Goal: Navigation & Orientation: Find specific page/section

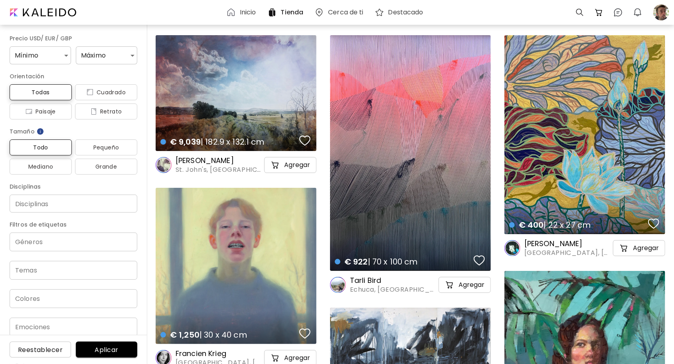
click at [247, 10] on h6 "Inicio" at bounding box center [248, 12] width 16 height 6
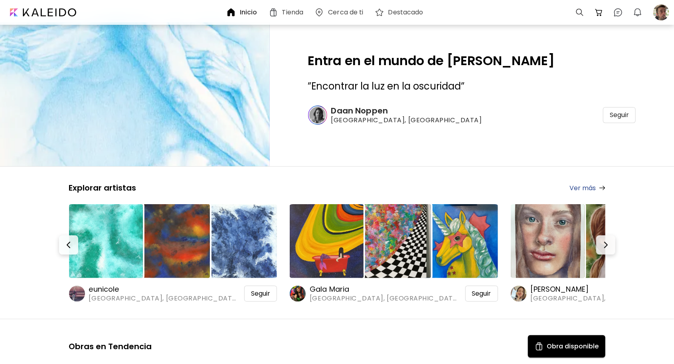
click at [112, 287] on h6 "eunicole" at bounding box center [164, 289] width 150 height 10
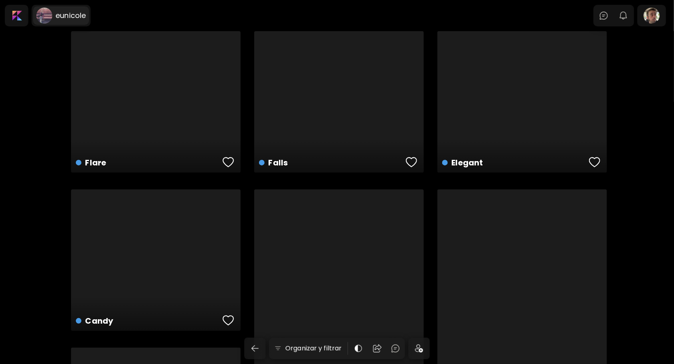
click at [73, 17] on h6 "eunicole" at bounding box center [70, 16] width 30 height 10
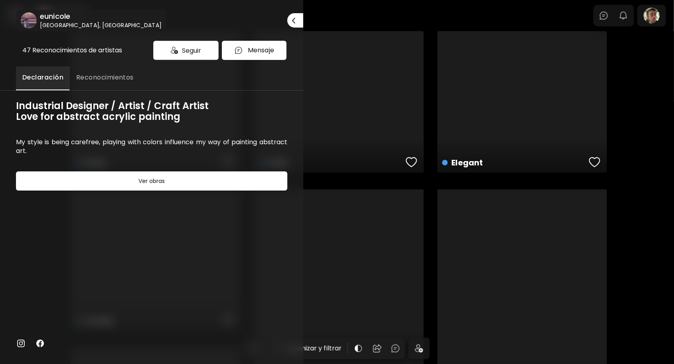
click at [176, 50] on img at bounding box center [174, 50] width 7 height 7
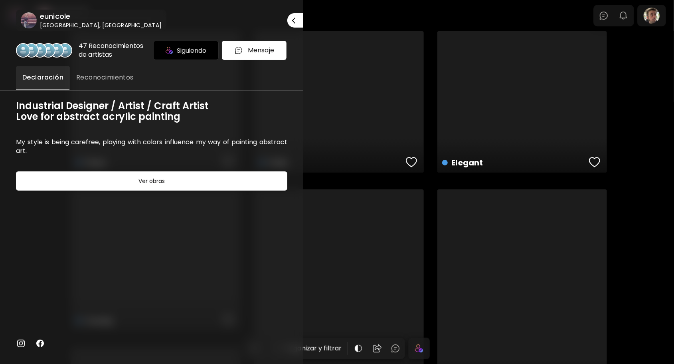
click at [333, 20] on div at bounding box center [337, 182] width 674 height 364
